Goal: Check status: Check status

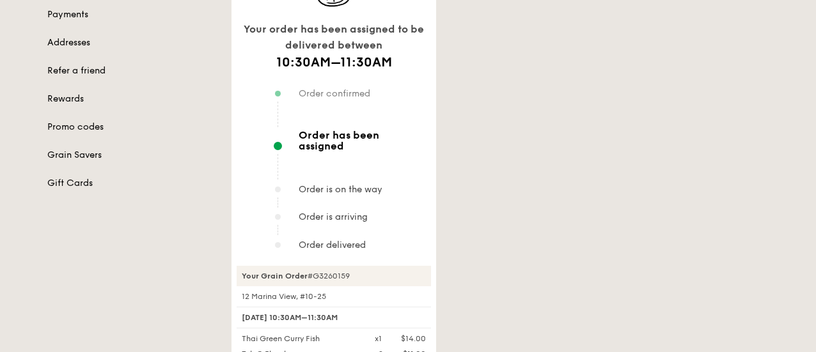
scroll to position [256, 0]
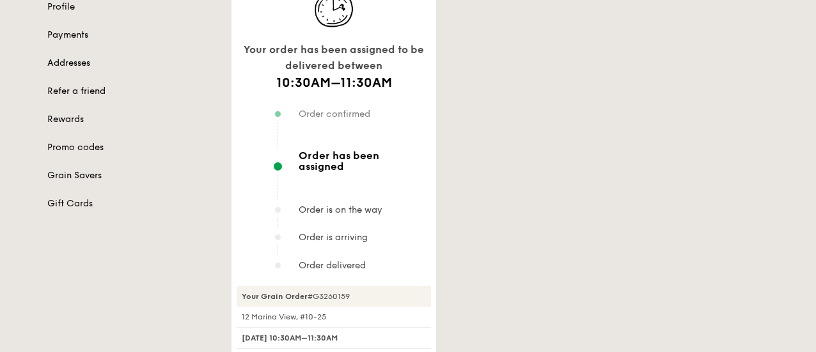
scroll to position [192, 0]
